Goal: Check status

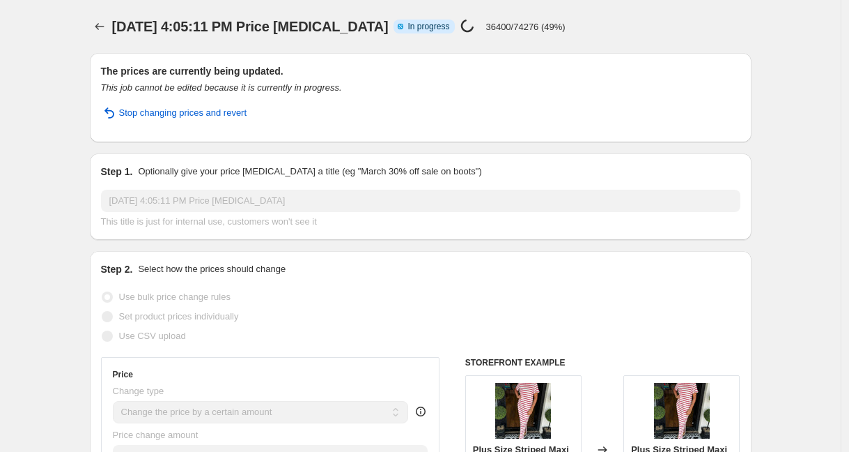
select select "by"
